Goal: Contribute content: Contribute content

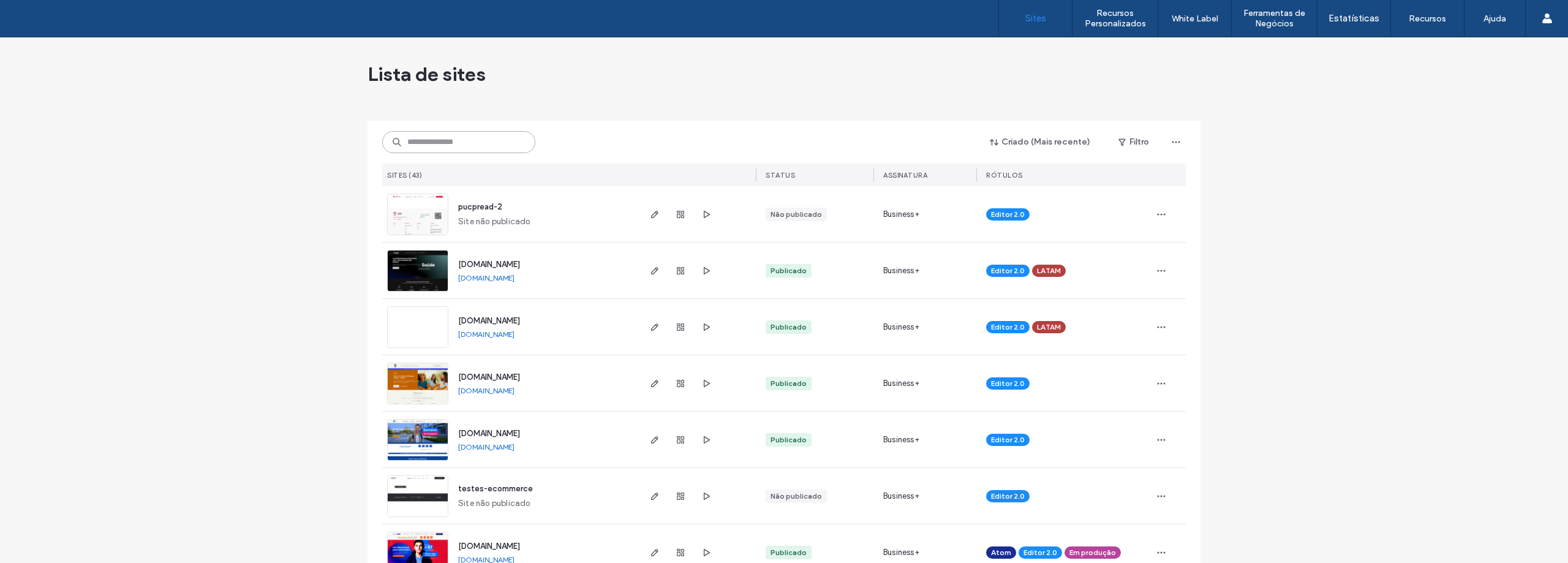
click at [403, 139] on input at bounding box center [459, 142] width 153 height 22
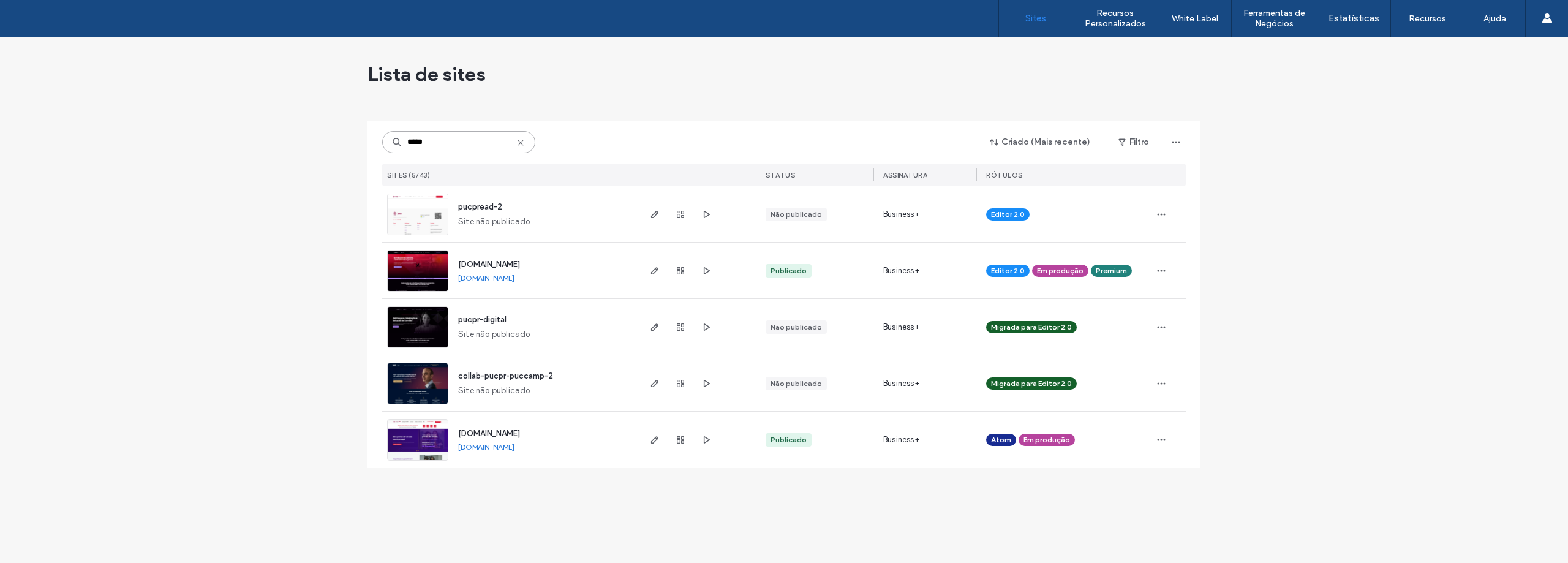
type input "*****"
click at [442, 263] on img at bounding box center [417, 292] width 60 height 83
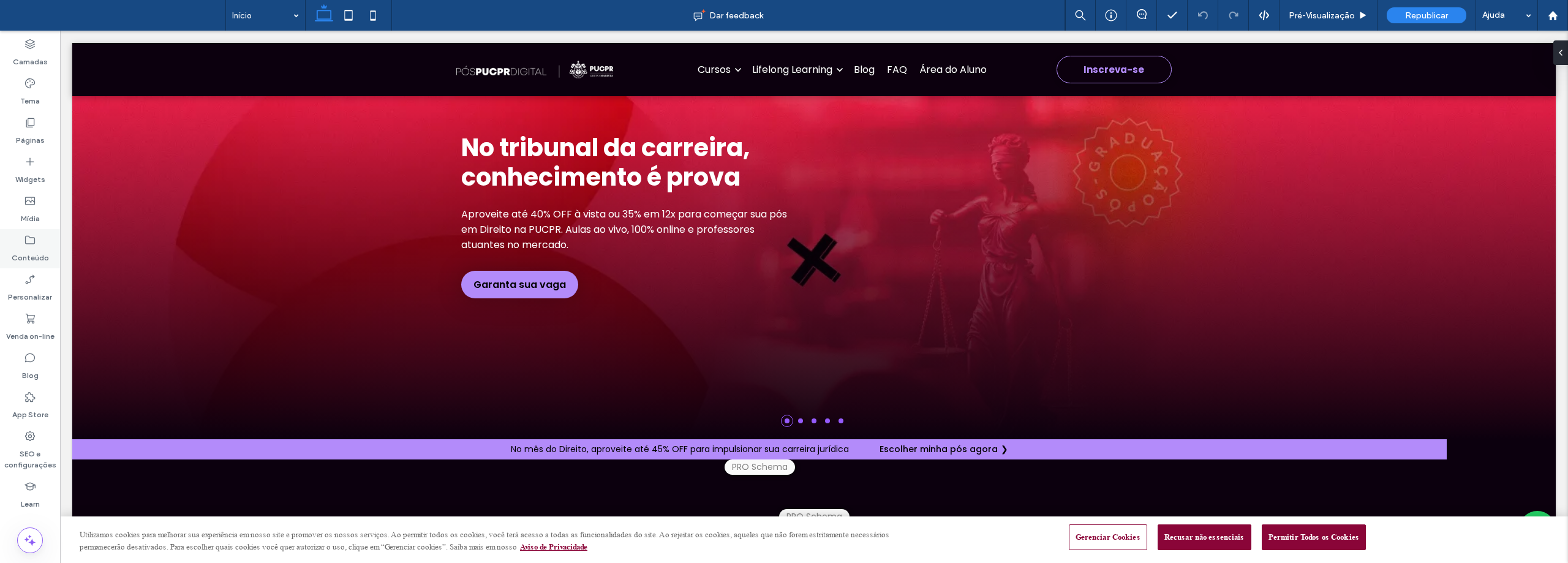
click at [25, 246] on label "Conteúdo" at bounding box center [30, 254] width 38 height 17
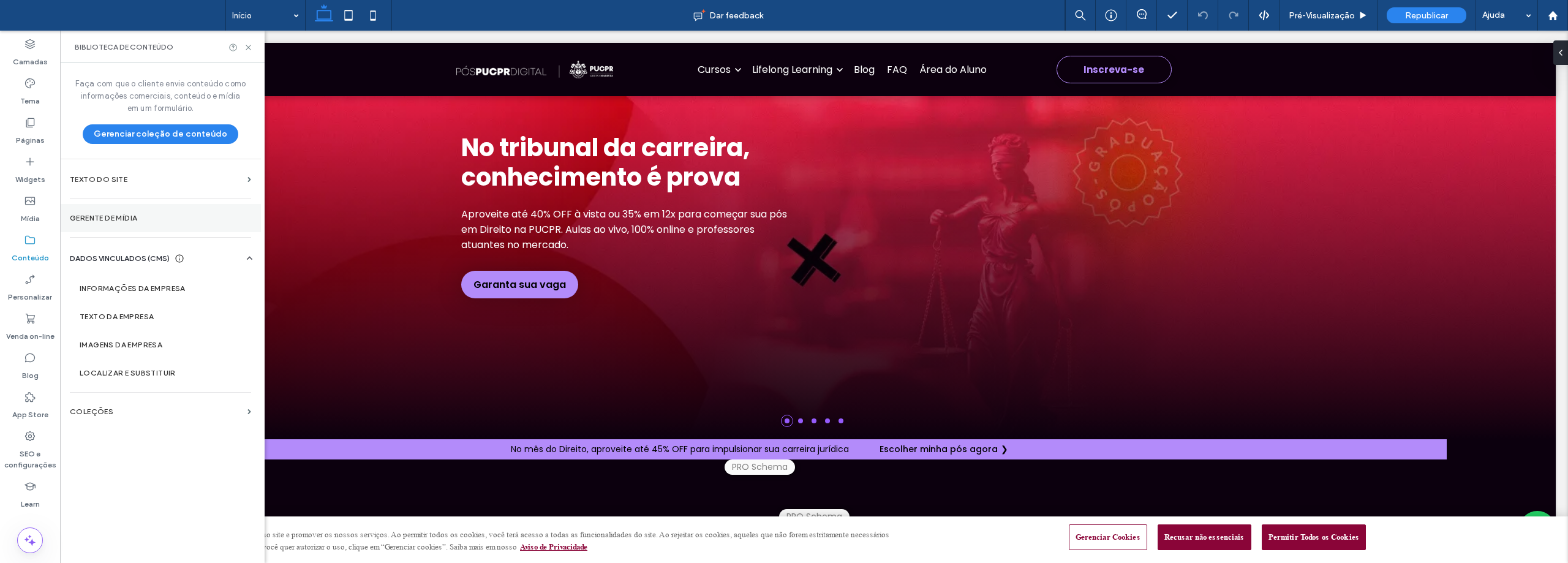
click at [104, 216] on label "Gerente de mídia" at bounding box center [160, 218] width 181 height 8
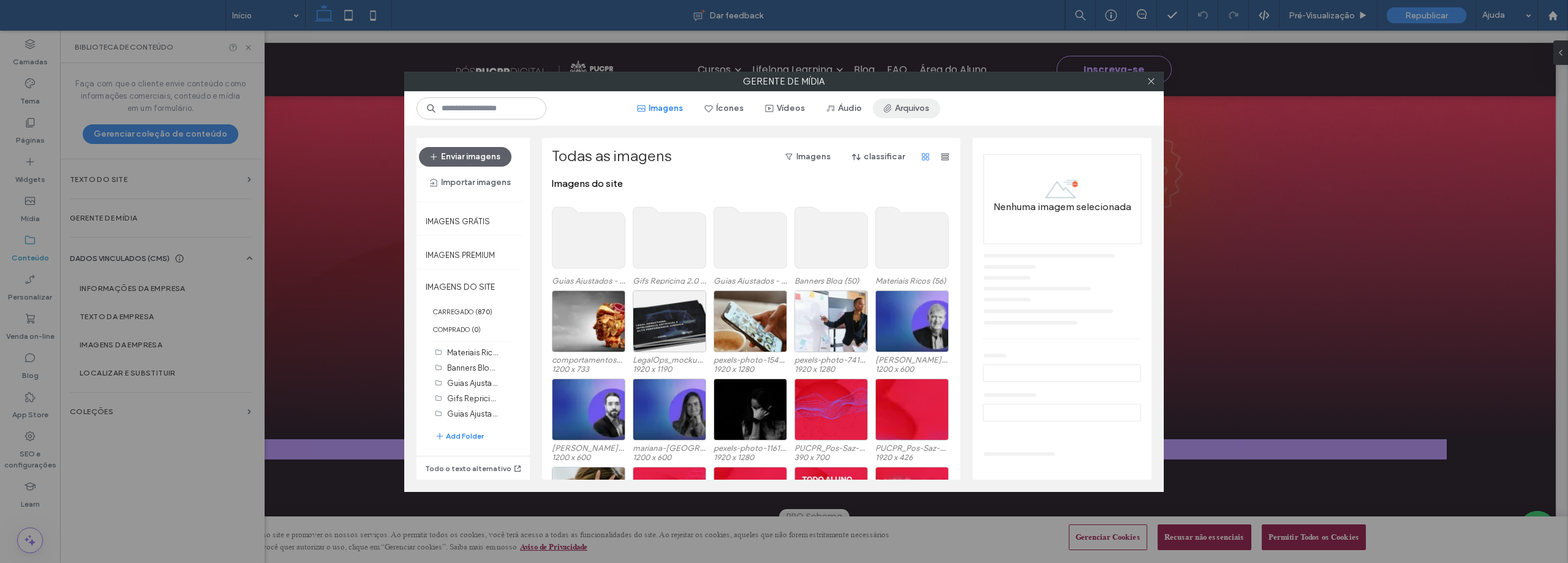
click at [906, 112] on button "Arquivos" at bounding box center [906, 108] width 67 height 20
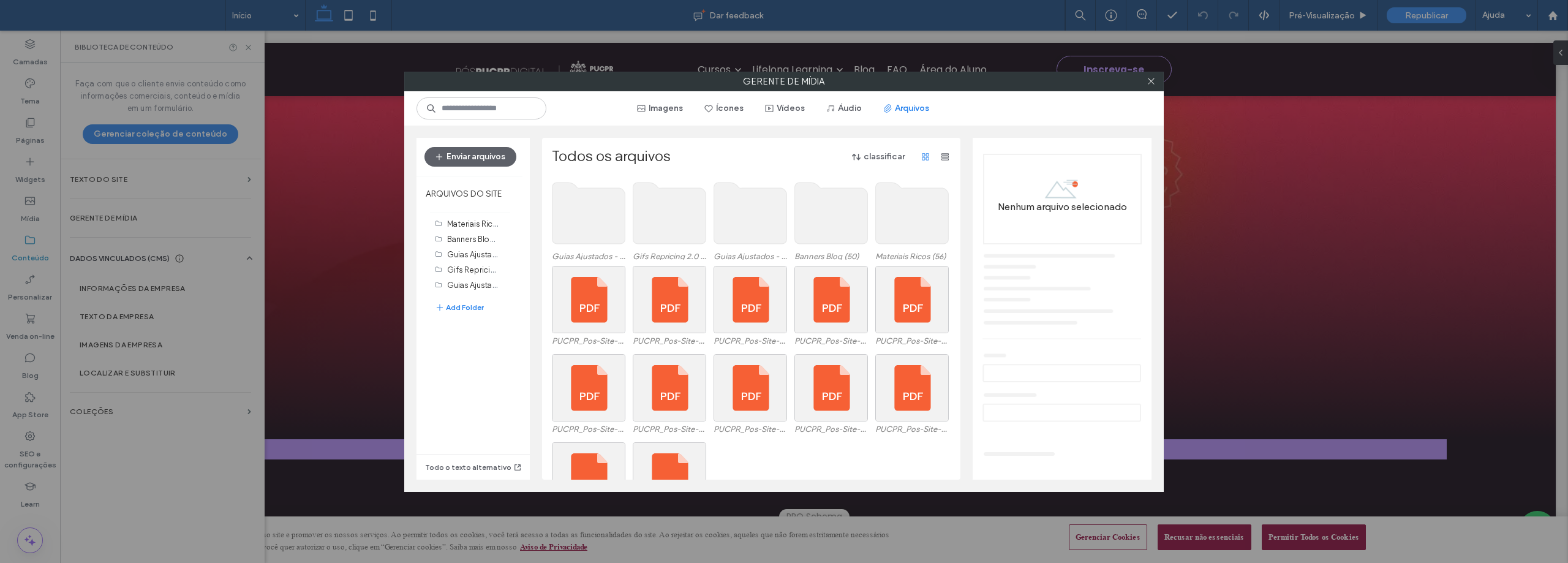
click at [915, 221] on use at bounding box center [912, 213] width 73 height 61
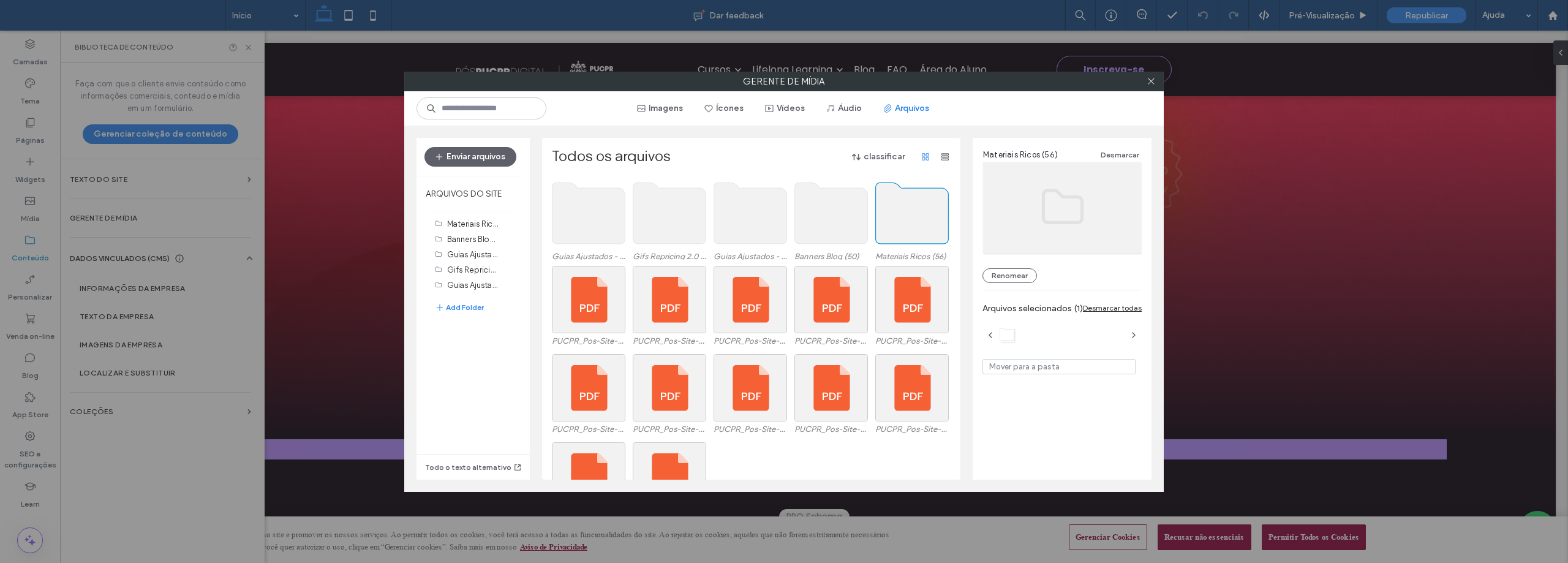
click at [915, 221] on use at bounding box center [912, 213] width 73 height 61
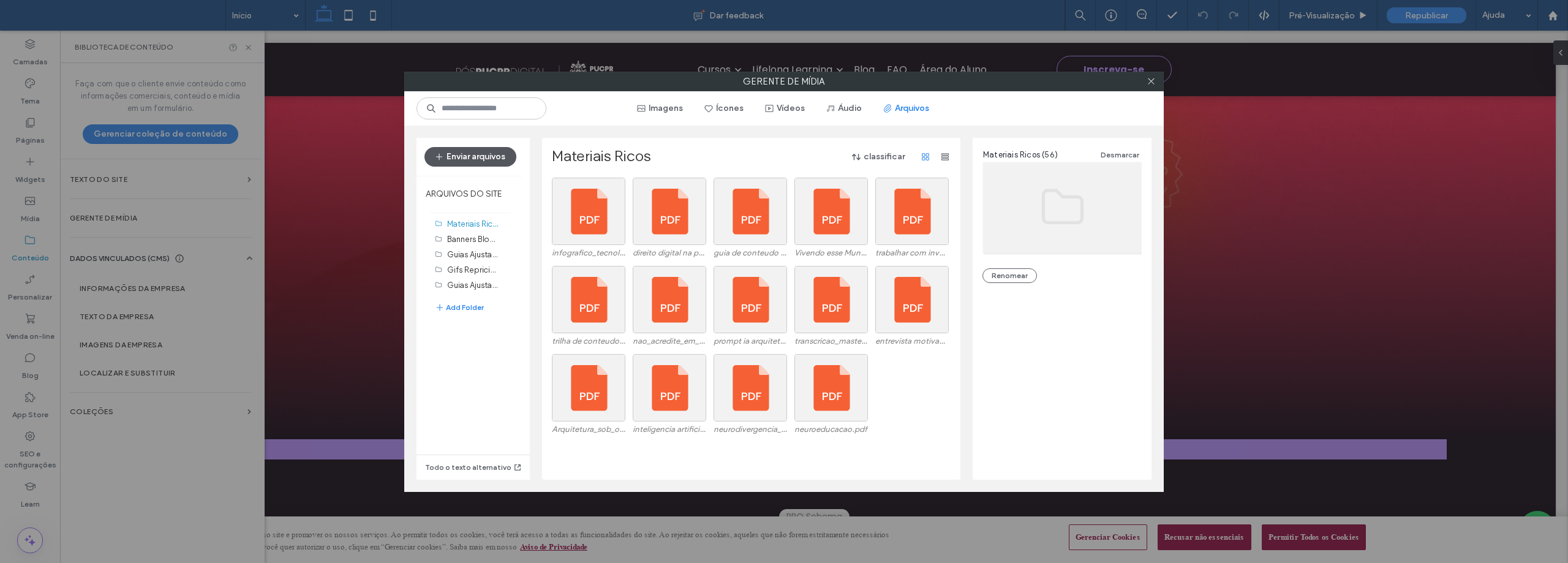
click at [475, 152] on button "Enviar arquivos" at bounding box center [470, 156] width 92 height 20
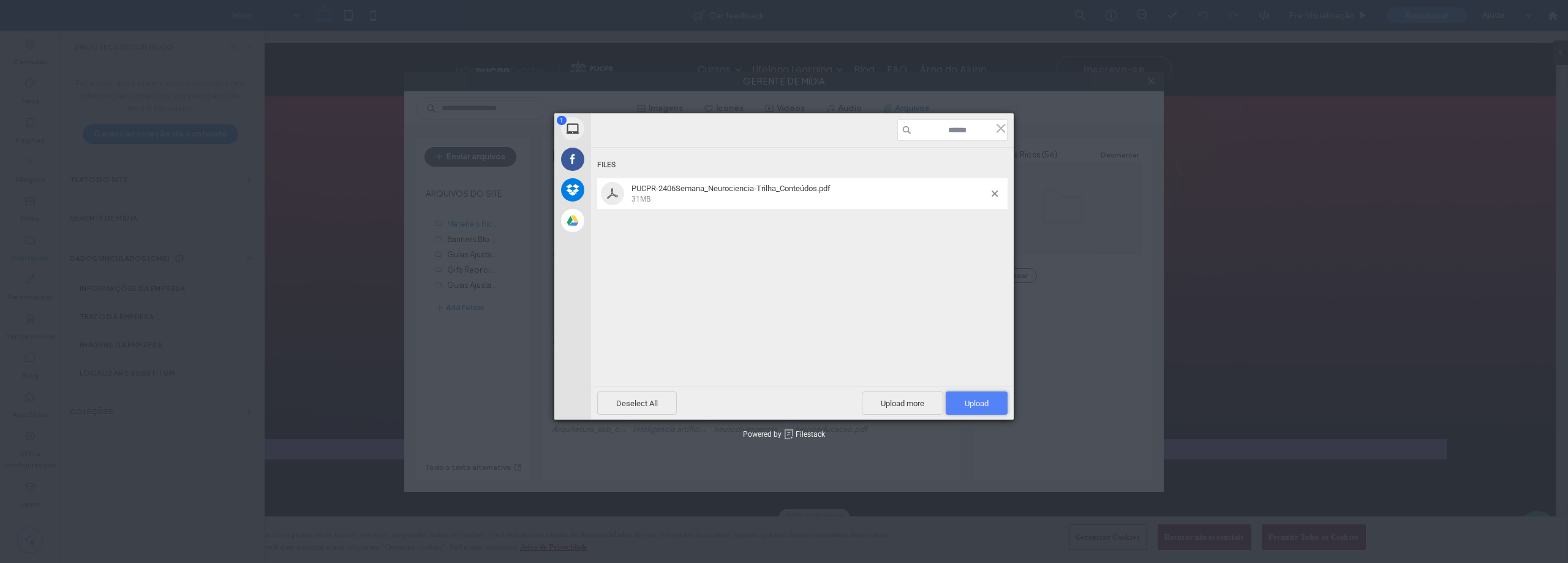
click at [978, 394] on span "Upload 1" at bounding box center [976, 403] width 62 height 24
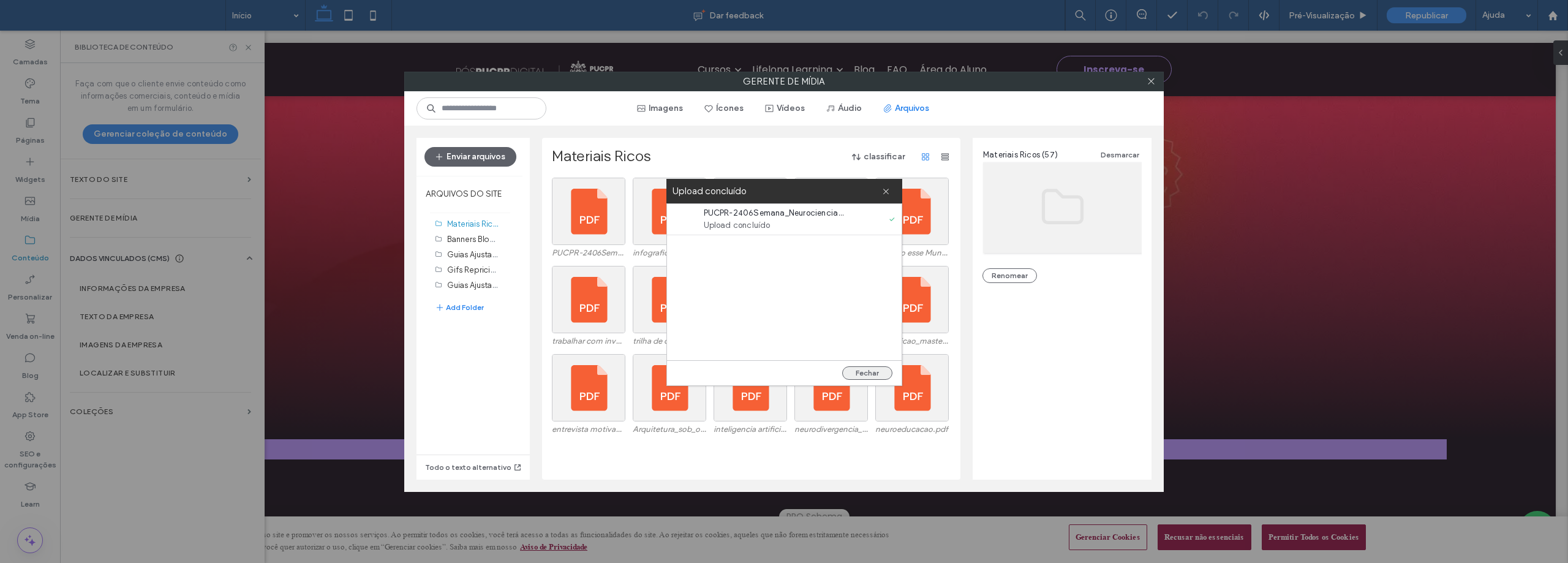
click at [874, 368] on button "Fechar" at bounding box center [867, 373] width 50 height 13
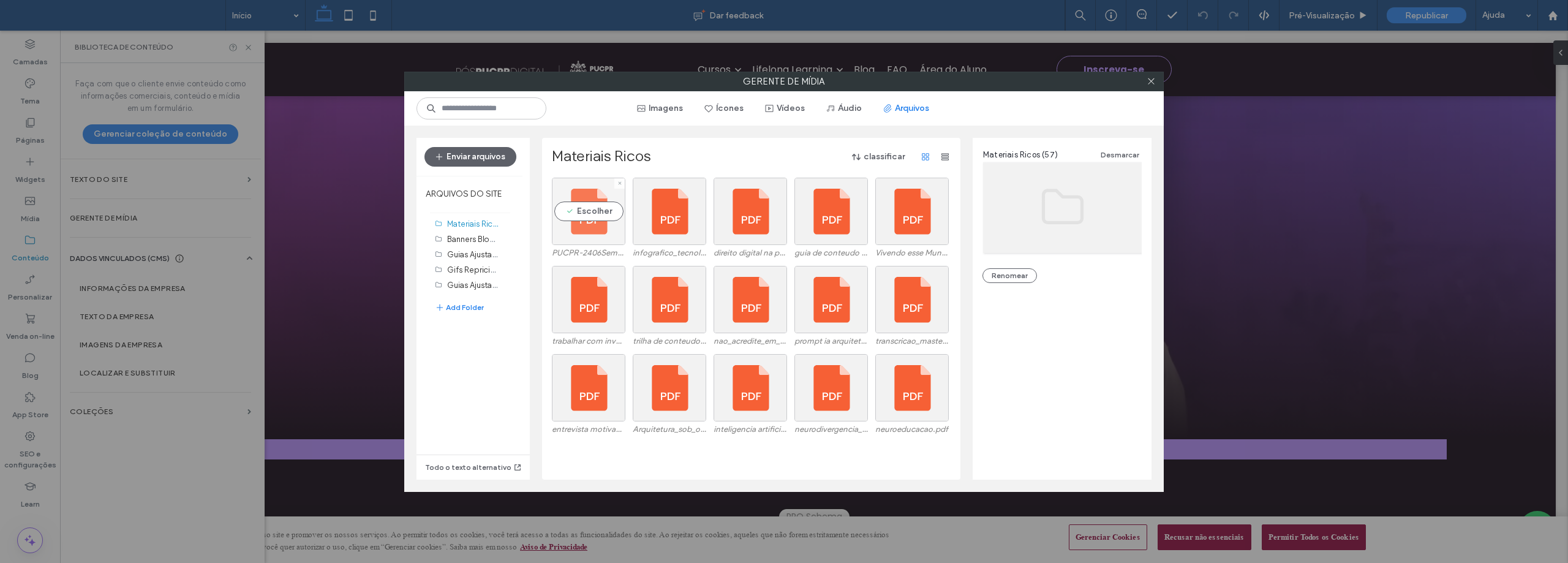
click at [578, 209] on div "Escolher" at bounding box center [589, 211] width 74 height 67
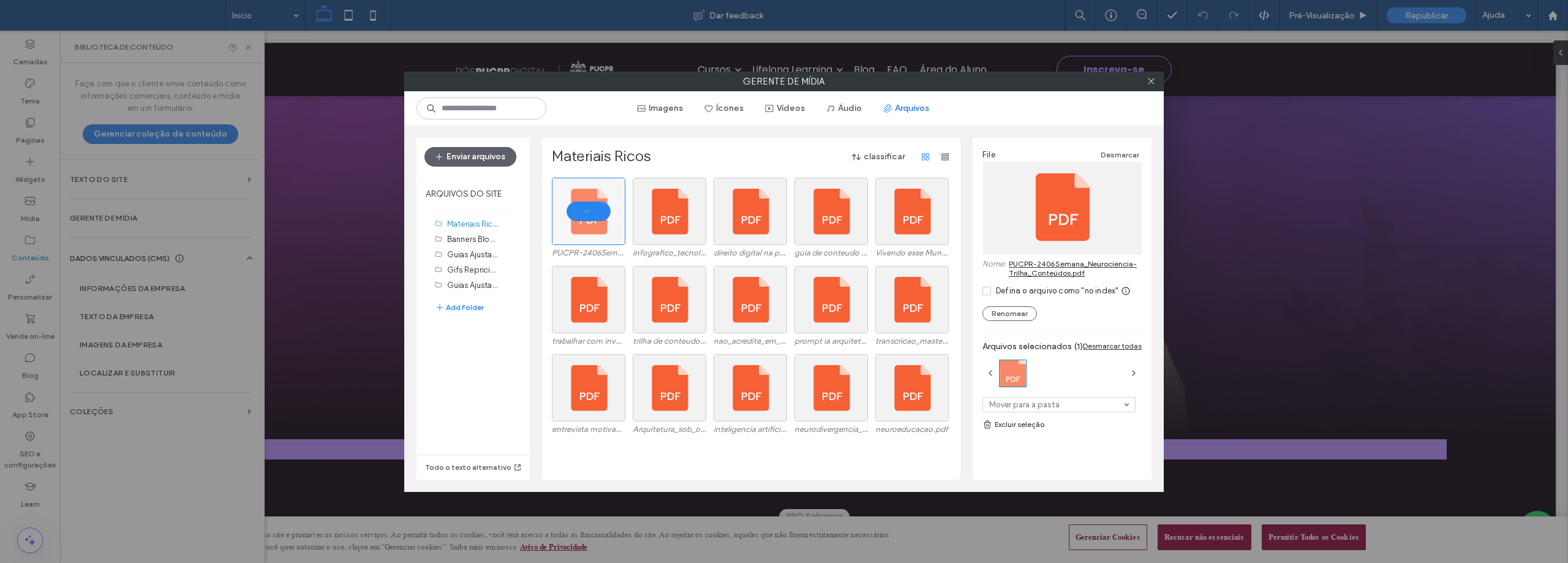
click at [1011, 291] on div "Defina o arquivo como "no index"" at bounding box center [1057, 291] width 123 height 12
click at [1057, 262] on link "PUCPR-2406Semana_Neurociencia-Trilha_Conteúdos.pdf" at bounding box center [1075, 268] width 133 height 18
